Goal: Task Accomplishment & Management: Use online tool/utility

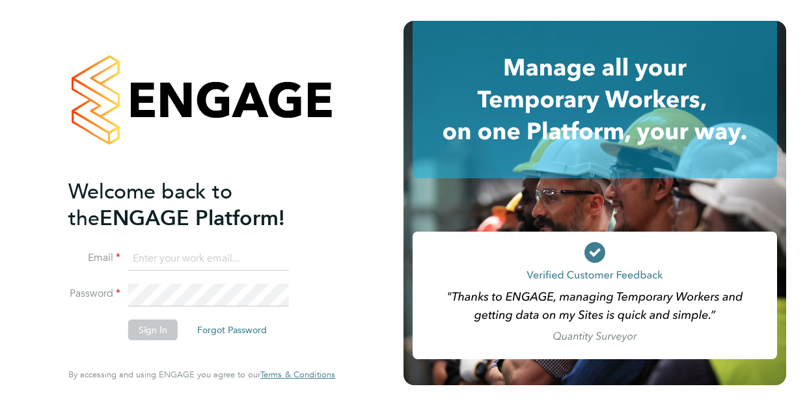
type input "dom.fusco@wates.co.uk"
click at [152, 332] on button "Sign In" at bounding box center [152, 329] width 49 height 21
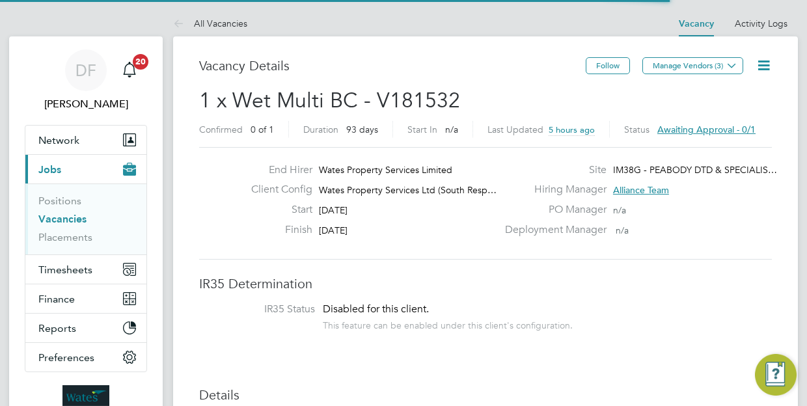
click at [764, 68] on icon at bounding box center [763, 65] width 16 height 16
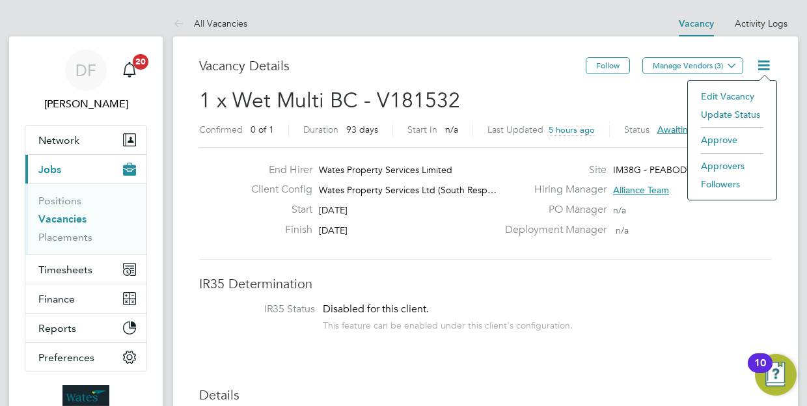
click at [717, 140] on li "Approve" at bounding box center [731, 140] width 75 height 18
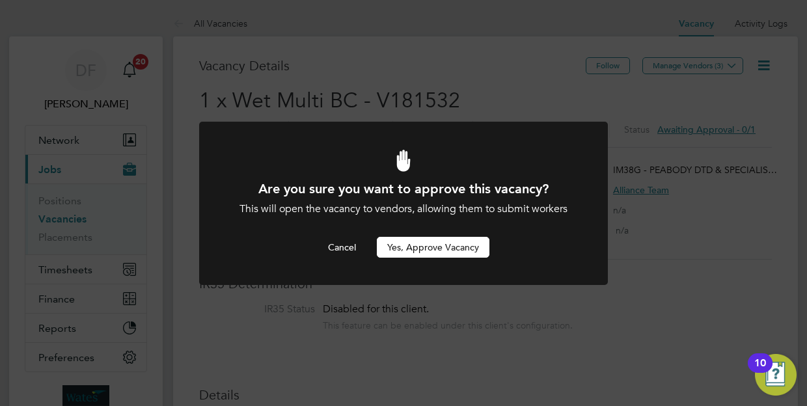
click at [444, 245] on button "Yes, Approve Vacancy" at bounding box center [433, 247] width 113 height 21
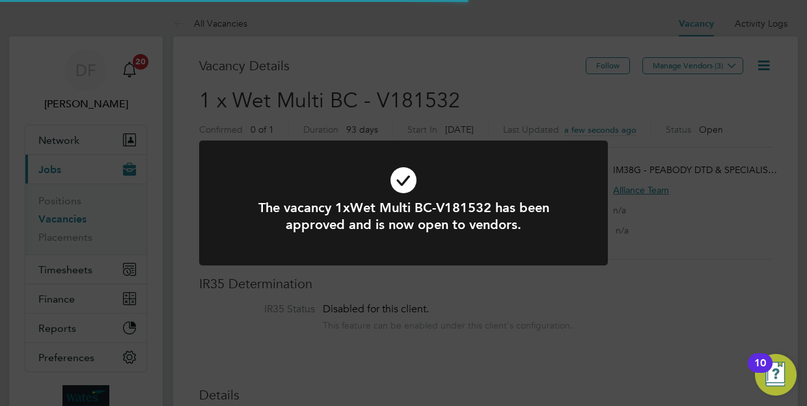
scroll to position [23, 203]
